Goal: Find specific page/section: Find specific page/section

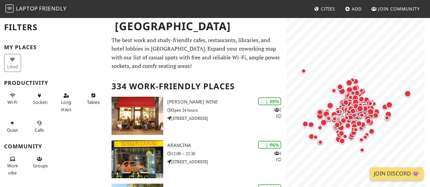
click at [140, 27] on h1 "[GEOGRAPHIC_DATA]" at bounding box center [197, 26] width 176 height 19
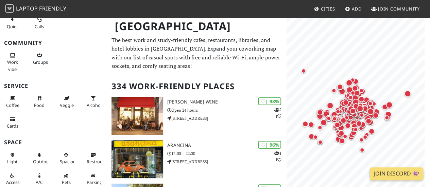
scroll to position [104, 0]
click at [40, 161] on span "Outdoor" at bounding box center [42, 161] width 18 height 6
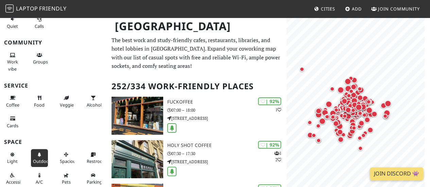
scroll to position [0, 0]
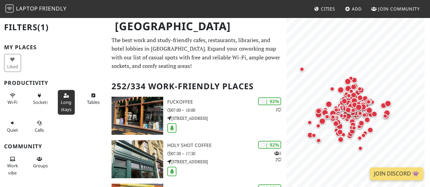
click at [59, 105] on button "Long stays" at bounding box center [66, 102] width 17 height 25
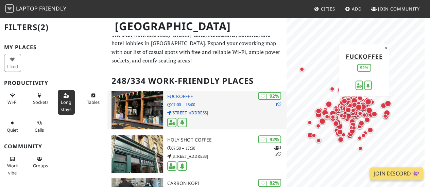
scroll to position [5, 0]
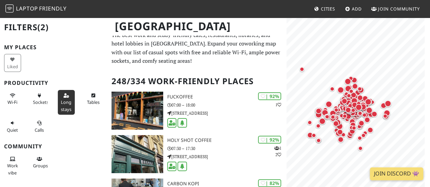
click at [16, 60] on div "Liked" at bounding box center [13, 63] width 27 height 21
click at [13, 103] on span "Wi-Fi" at bounding box center [12, 102] width 10 height 6
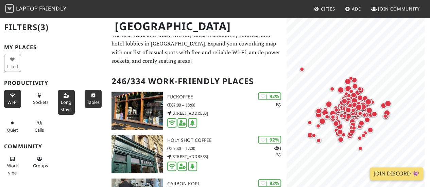
click at [88, 99] on span "Tables" at bounding box center [93, 102] width 13 height 6
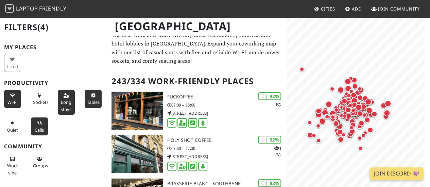
click at [38, 124] on icon at bounding box center [39, 123] width 5 height 4
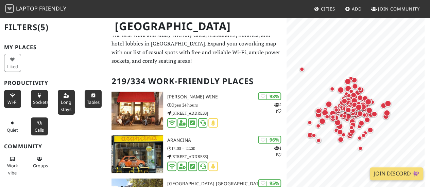
click at [40, 105] on button "Sockets" at bounding box center [39, 99] width 17 height 18
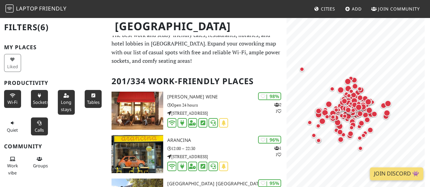
click at [12, 116] on div "Quiet" at bounding box center [13, 126] width 27 height 21
click at [12, 124] on icon at bounding box center [12, 123] width 5 height 4
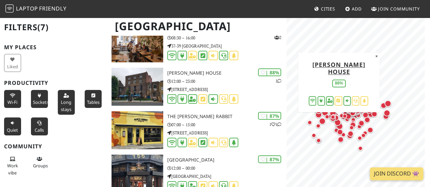
scroll to position [725, 0]
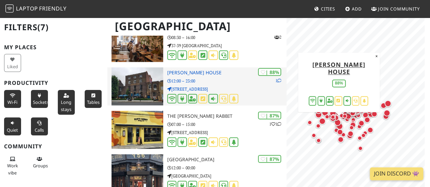
click at [150, 94] on img at bounding box center [137, 87] width 52 height 38
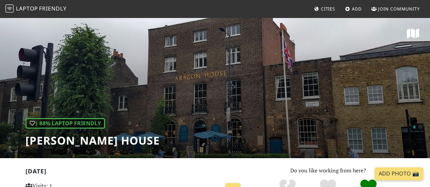
click at [234, 71] on div "| 88% Laptop Friendly [PERSON_NAME] House" at bounding box center [215, 87] width 430 height 141
